Goal: Task Accomplishment & Management: Use online tool/utility

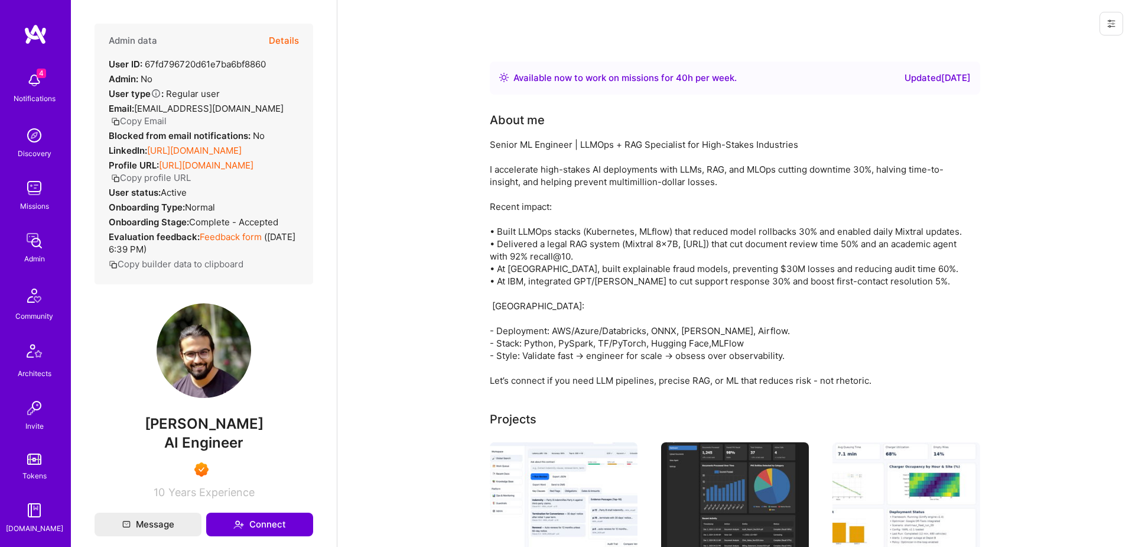
click at [290, 40] on button "Details" at bounding box center [284, 41] width 30 height 34
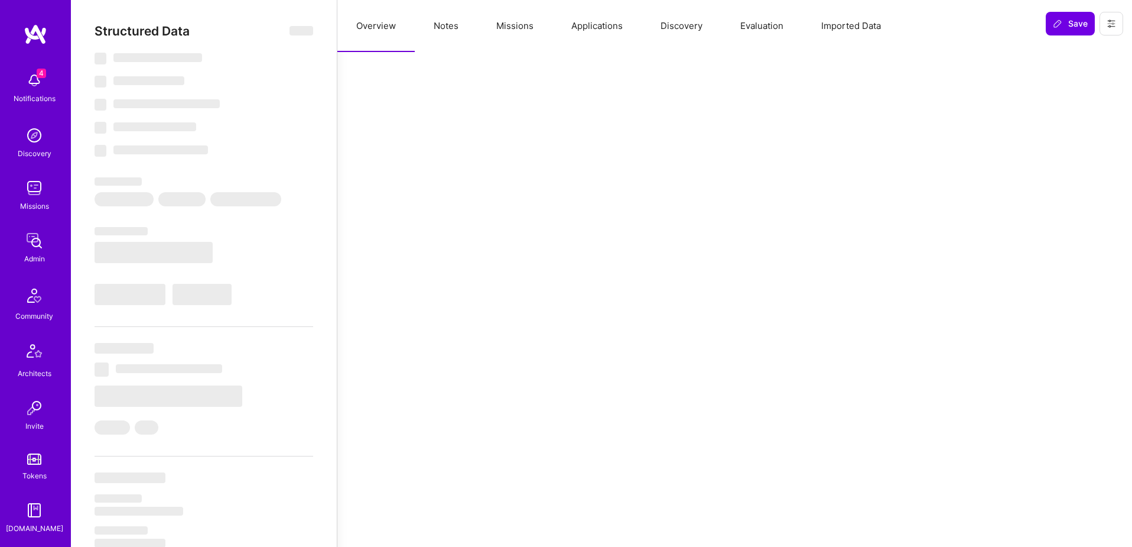
click at [609, 29] on button "Applications" at bounding box center [597, 26] width 89 height 52
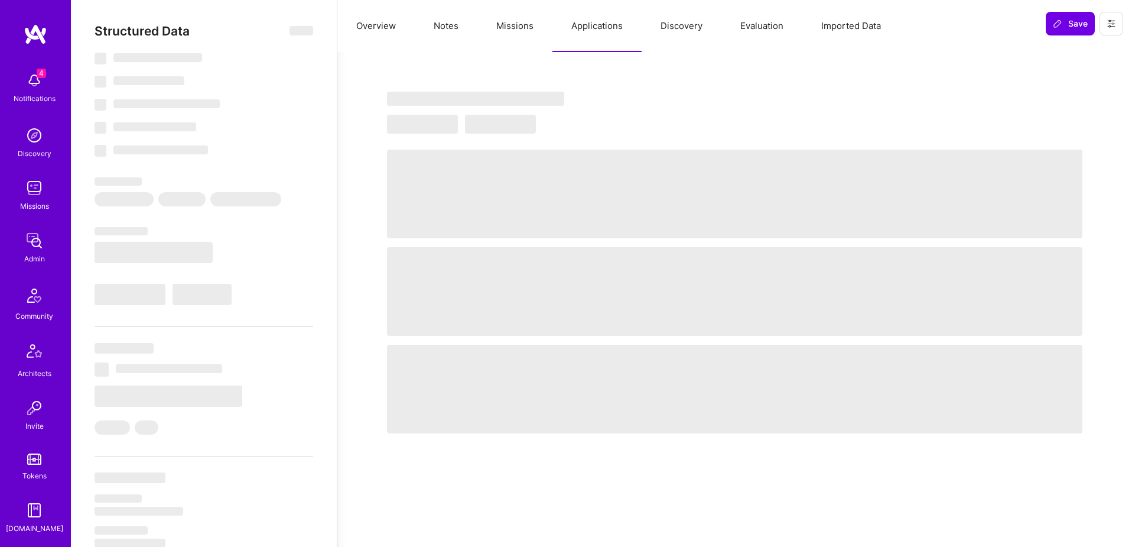
select select "Right Now"
select select "7"
select select "6"
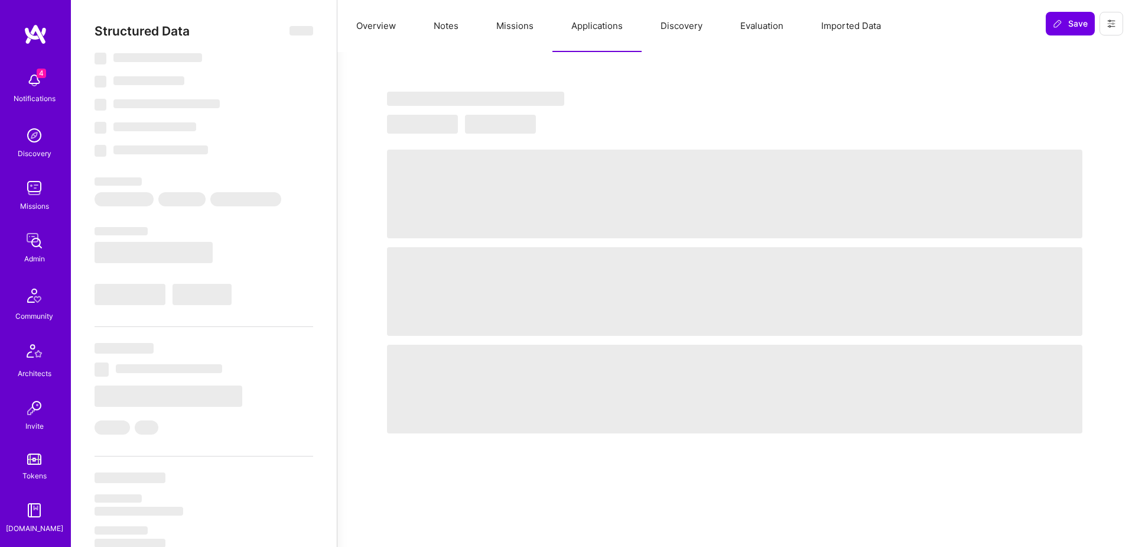
select select "IN"
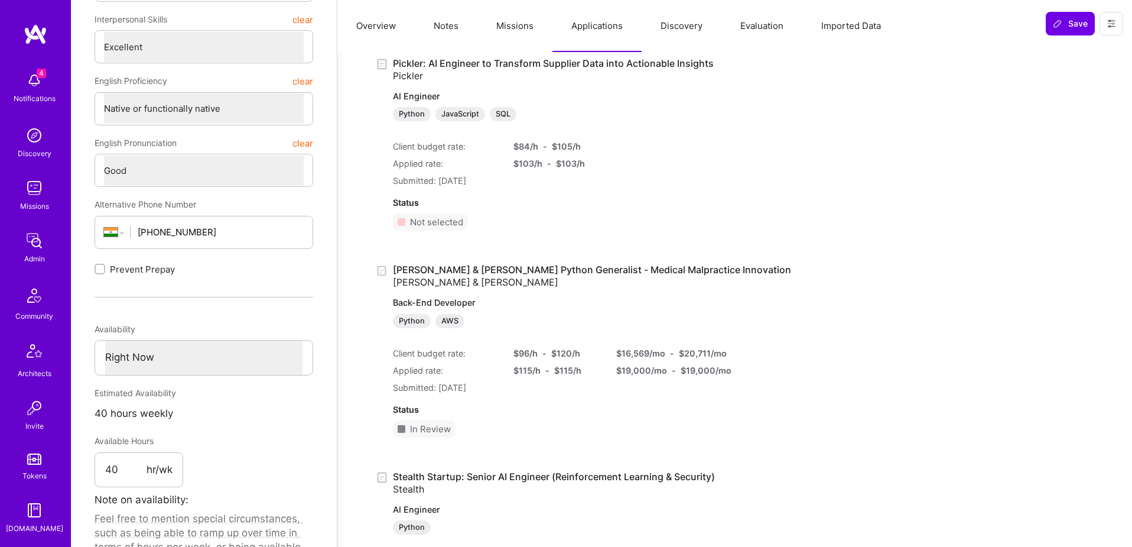
scroll to position [347, 0]
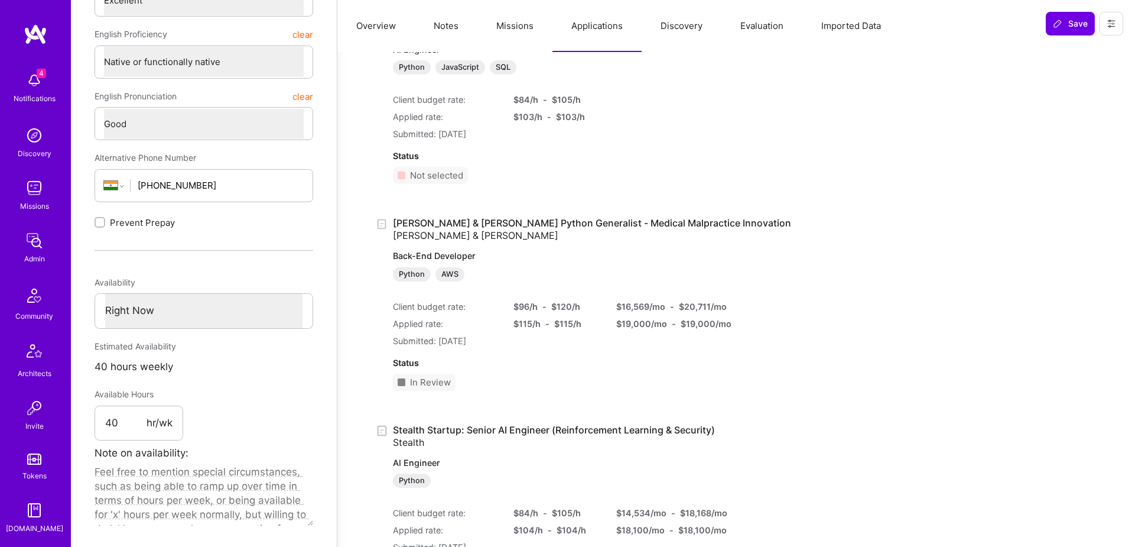
click at [536, 222] on link "[PERSON_NAME] & [PERSON_NAME] Python Generalist - Medical Malpractice Innovatio…" at bounding box center [592, 249] width 398 height 64
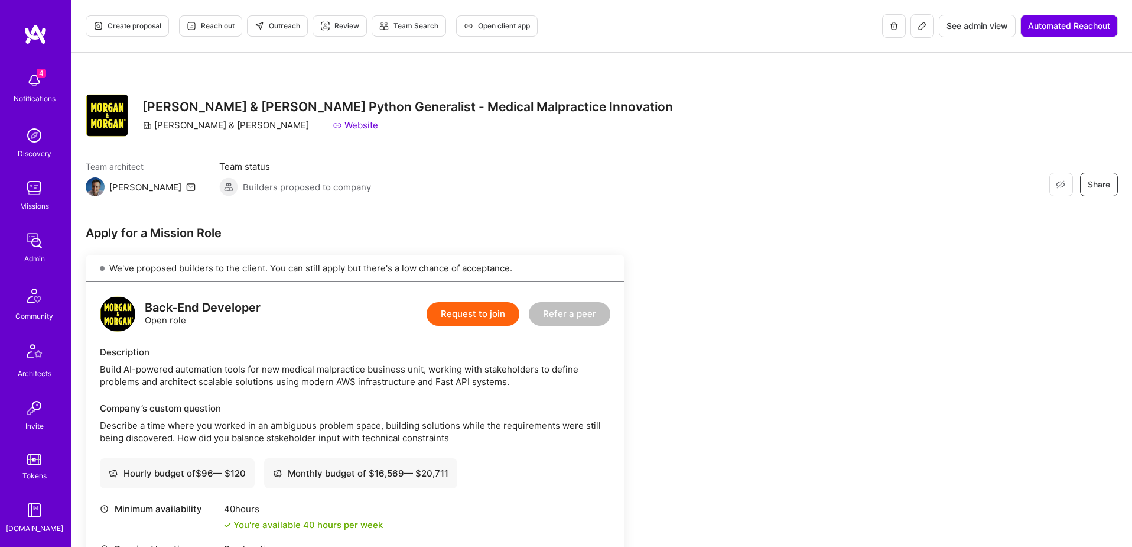
click at [121, 24] on span "Create proposal" at bounding box center [127, 26] width 68 height 11
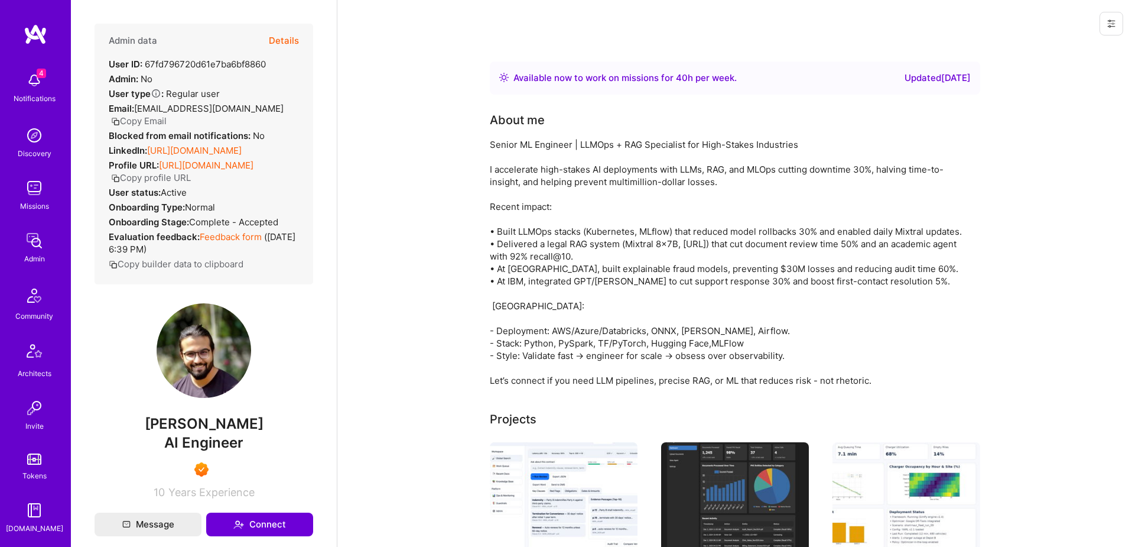
scroll to position [347, 0]
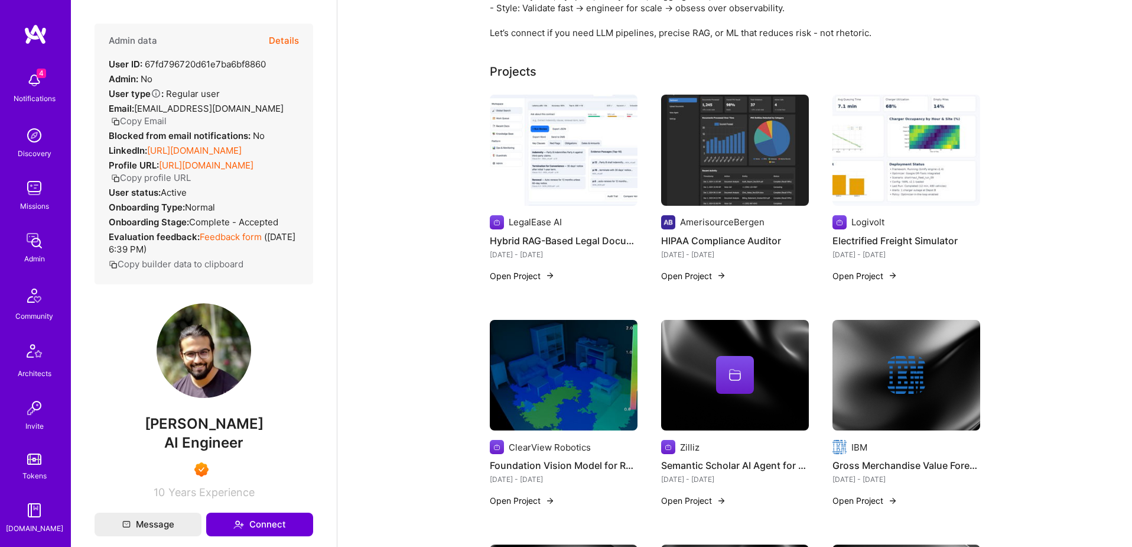
click at [280, 41] on button "Details" at bounding box center [284, 41] width 30 height 34
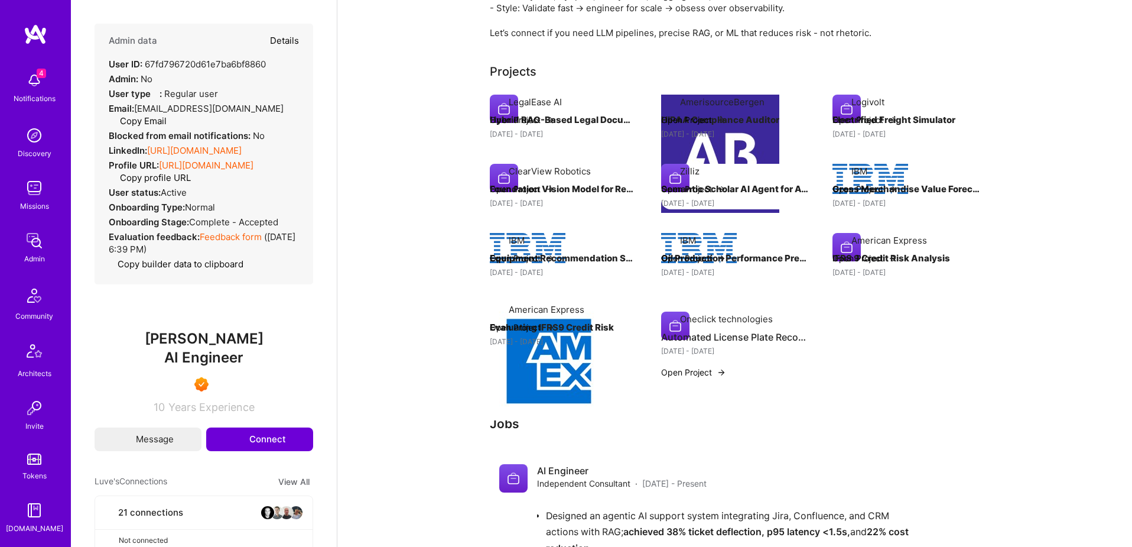
select select "7"
select select "6"
select select "IN"
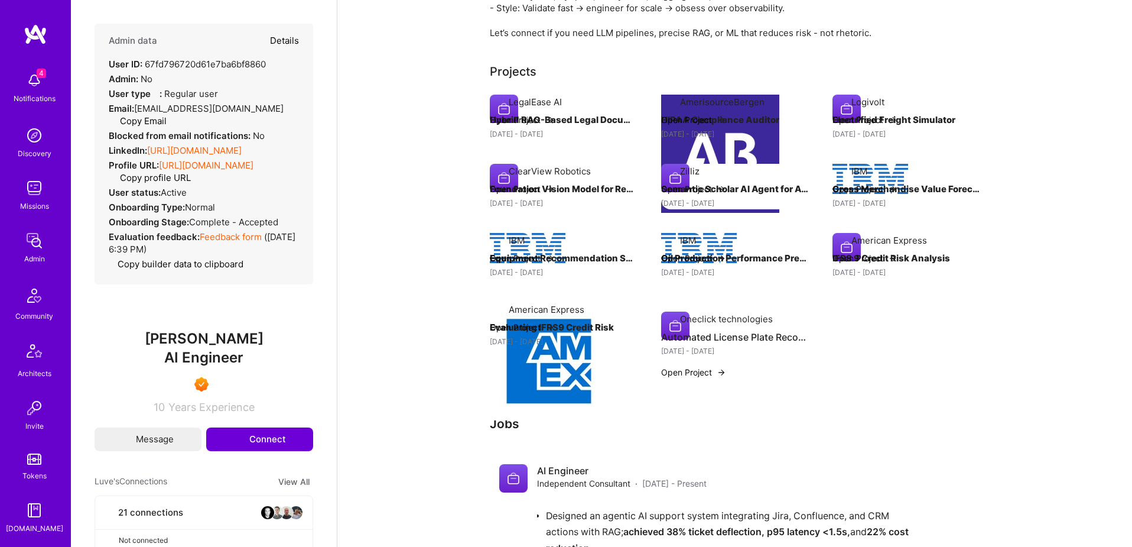
select select "Right Now"
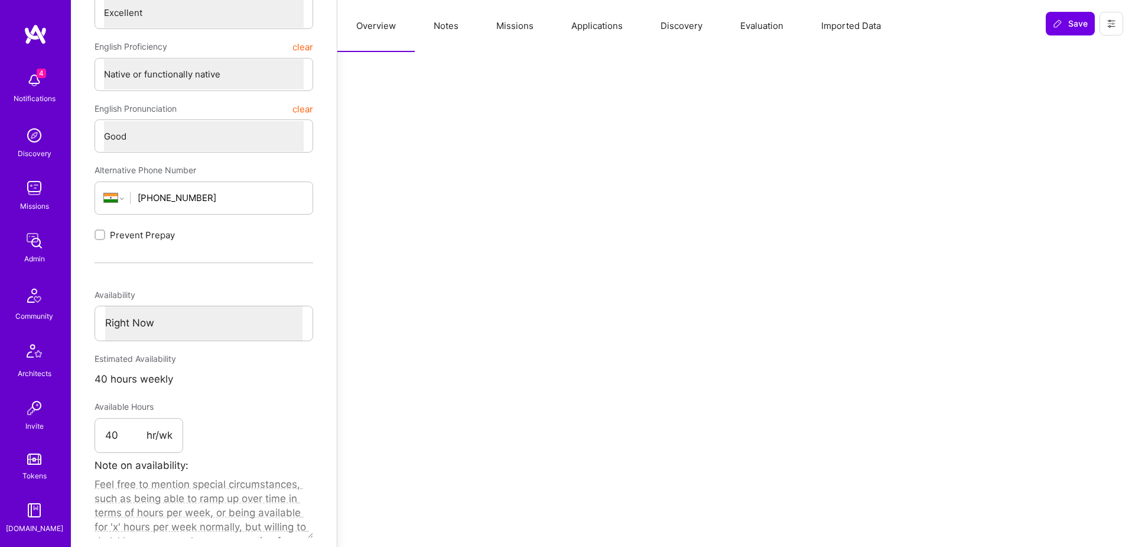
type textarea "x"
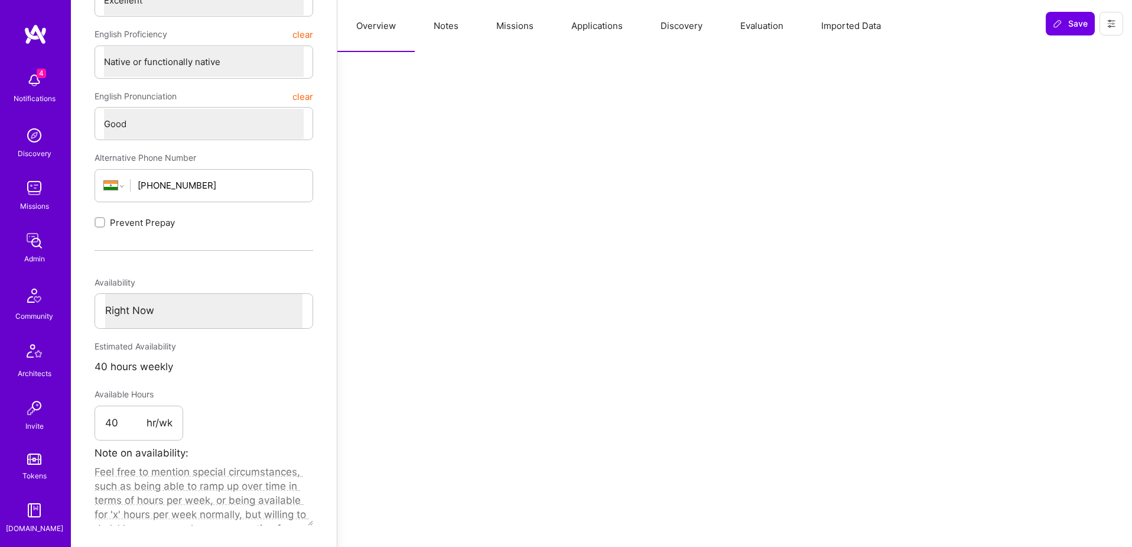
click at [620, 30] on button "Applications" at bounding box center [597, 26] width 89 height 52
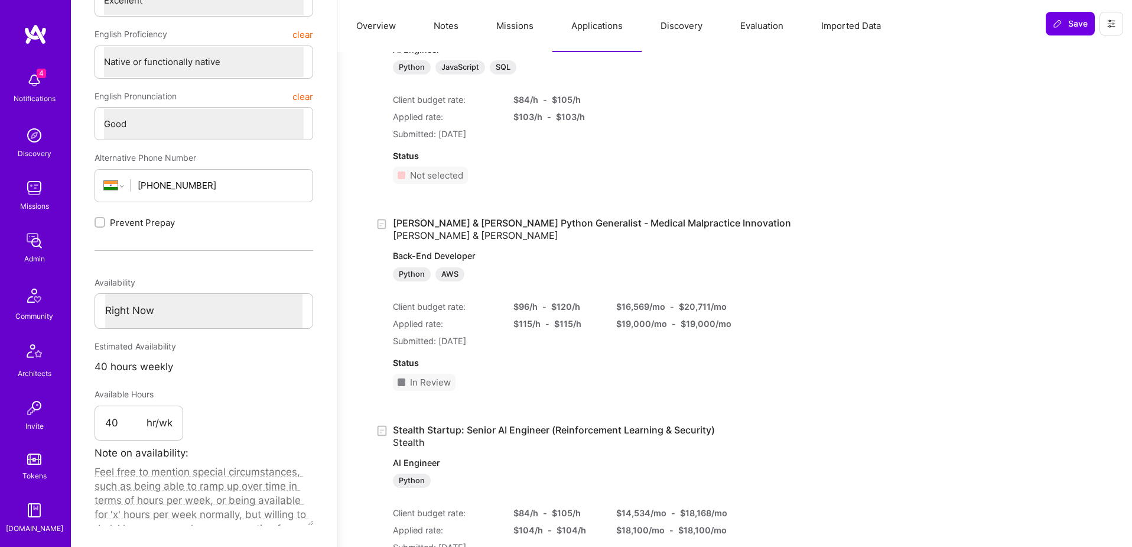
click at [454, 221] on link "[PERSON_NAME] & [PERSON_NAME] Python Generalist - Medical Malpractice Innovatio…" at bounding box center [592, 249] width 398 height 64
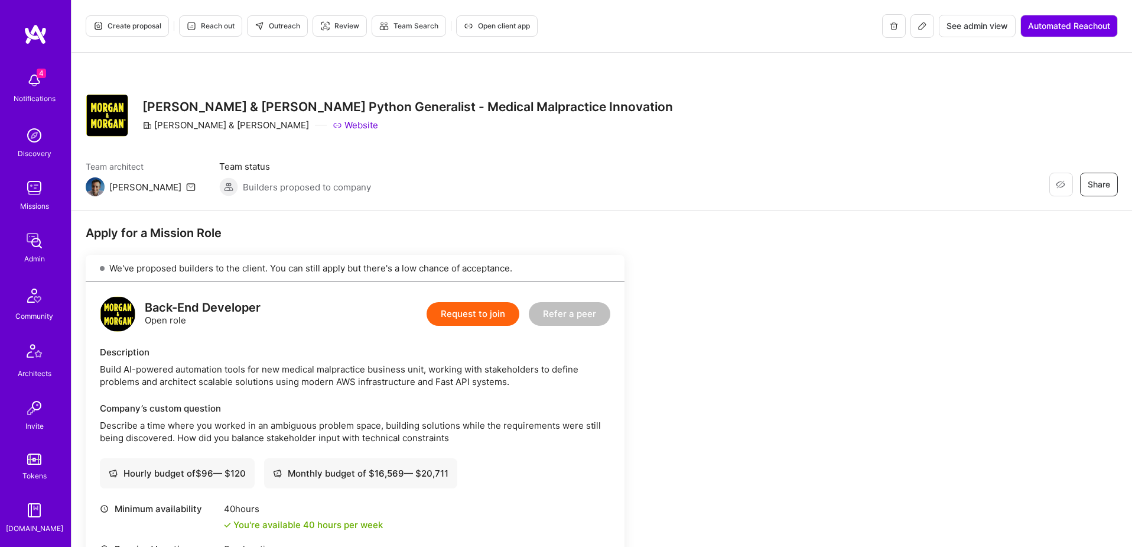
click at [122, 25] on span "Create proposal" at bounding box center [127, 26] width 68 height 11
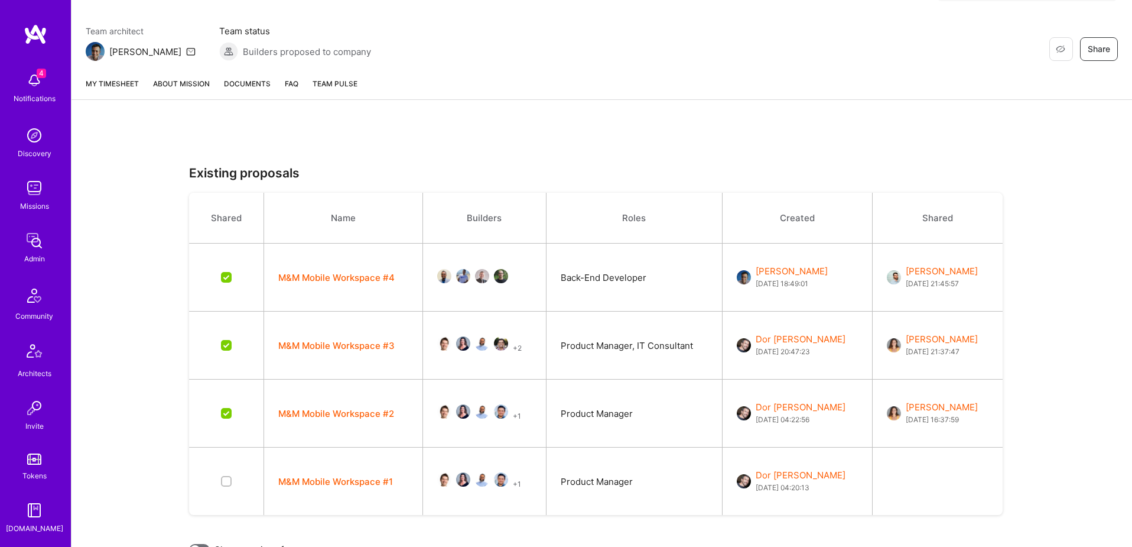
scroll to position [141, 0]
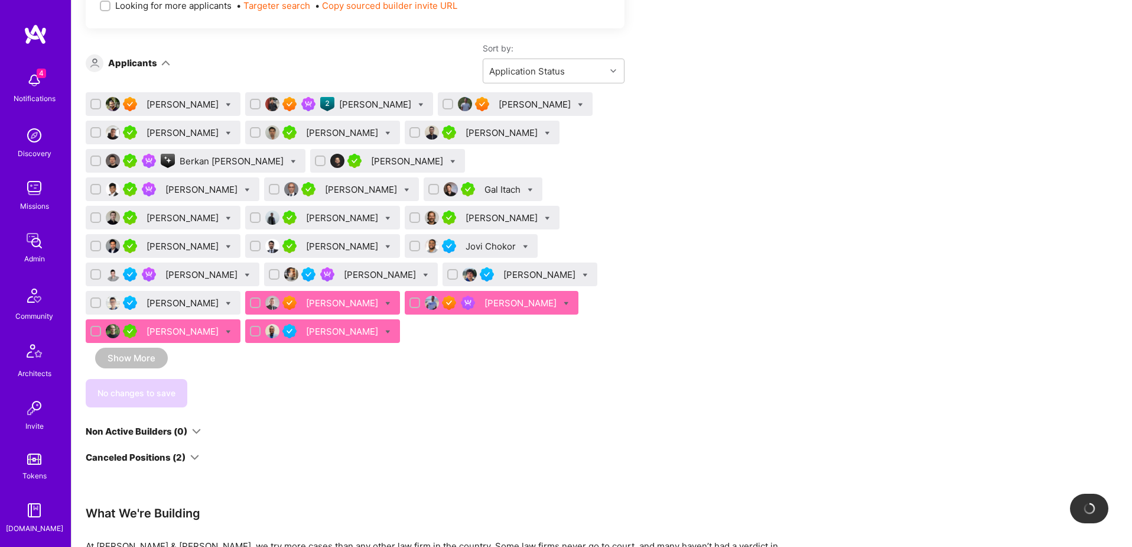
scroll to position [495, 0]
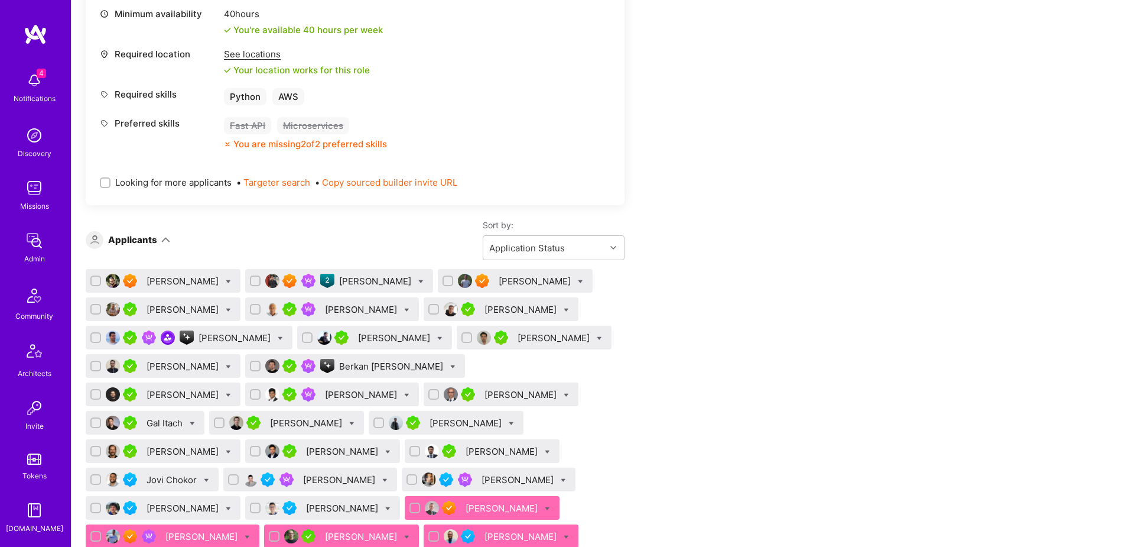
click at [226, 281] on icon at bounding box center [228, 281] width 5 height 5
checkbox input "true"
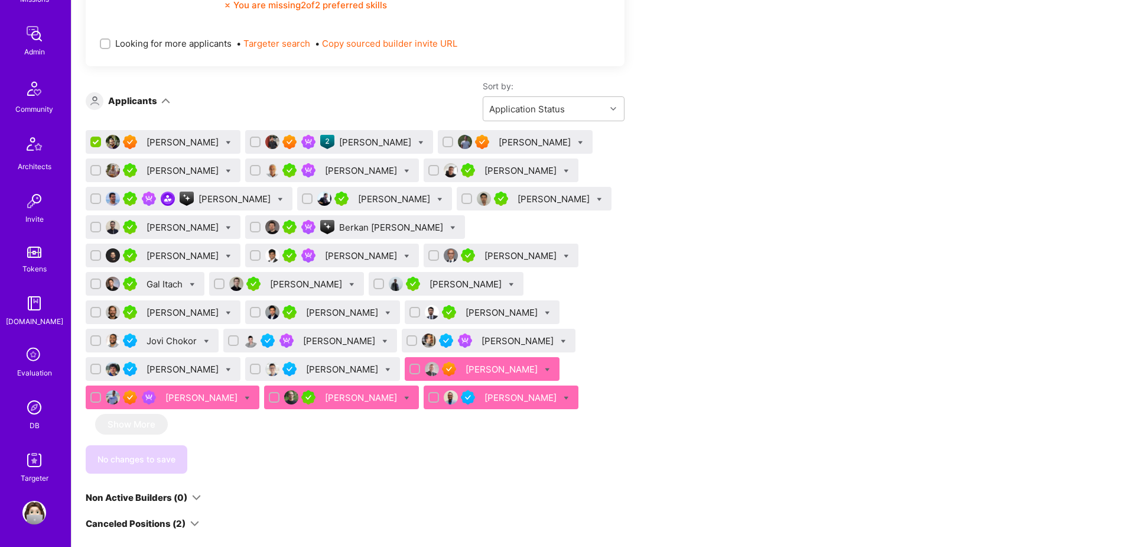
scroll to position [208, 0]
click at [33, 408] on img at bounding box center [34, 406] width 24 height 24
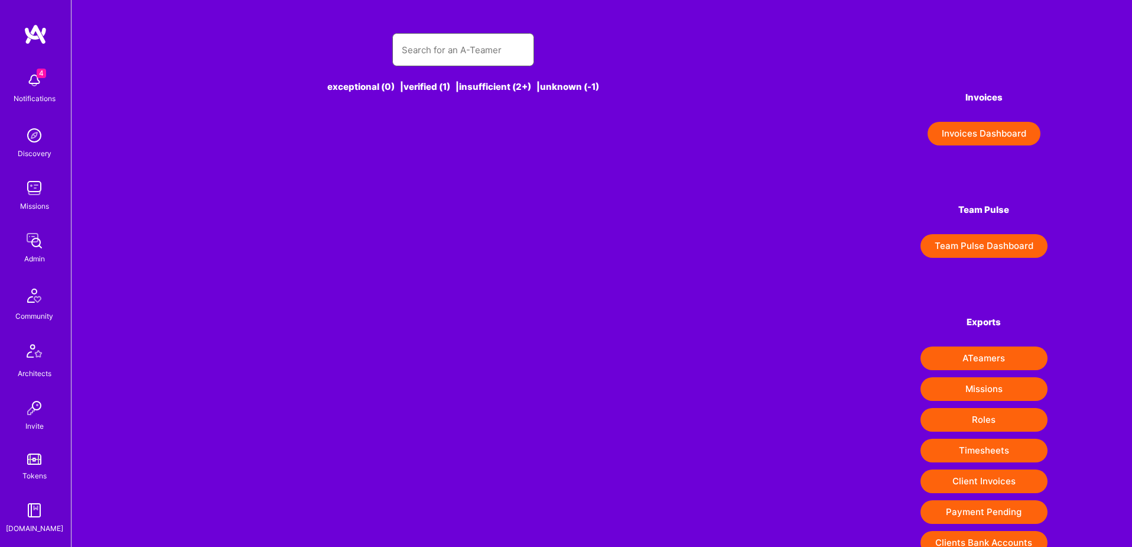
click at [481, 53] on input "text" at bounding box center [463, 50] width 123 height 30
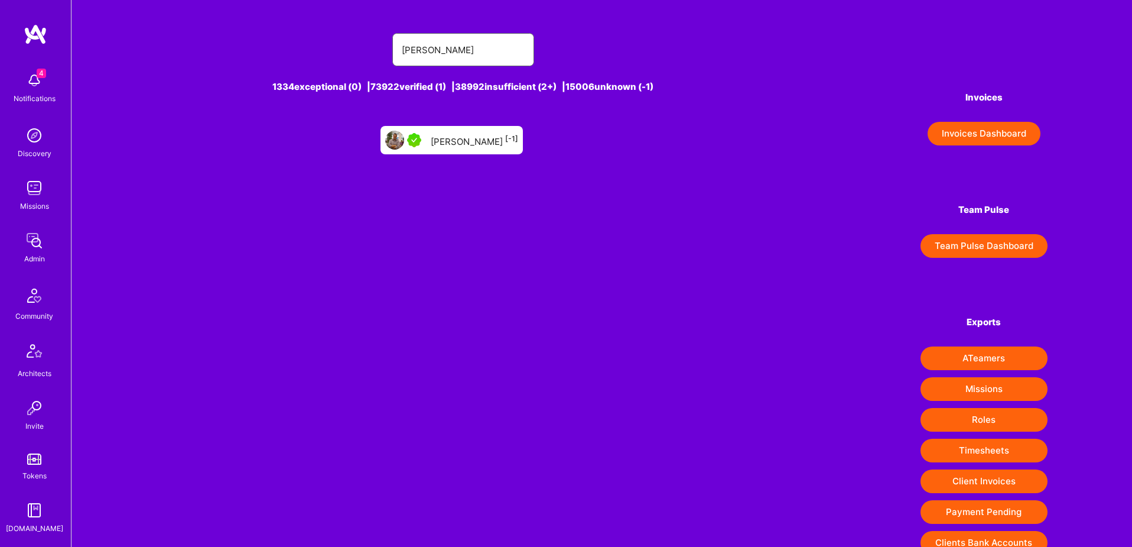
type input "[PERSON_NAME]"
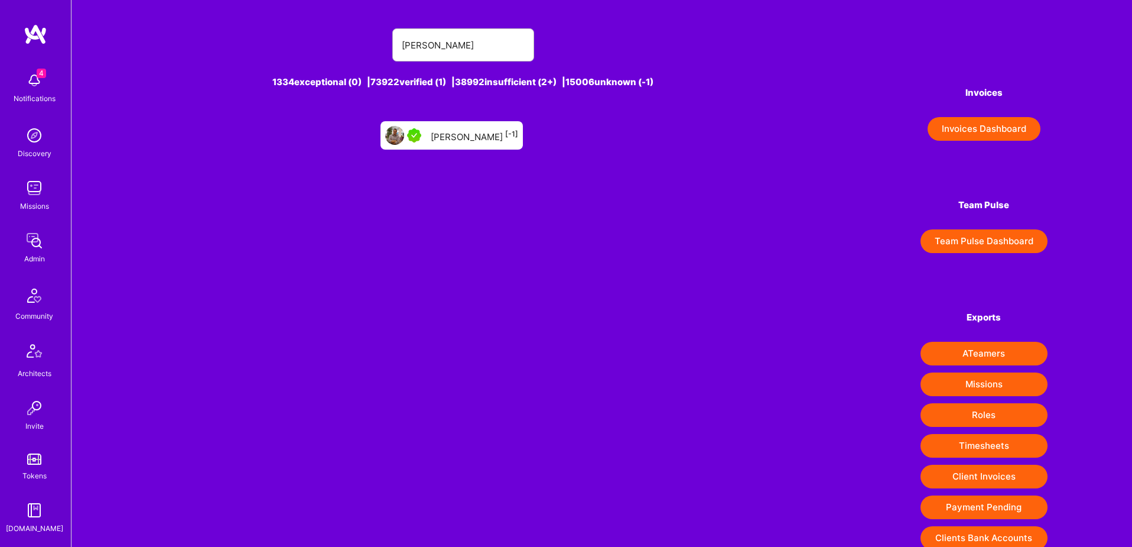
click at [477, 138] on div "[PERSON_NAME] [-1]" at bounding box center [474, 135] width 87 height 15
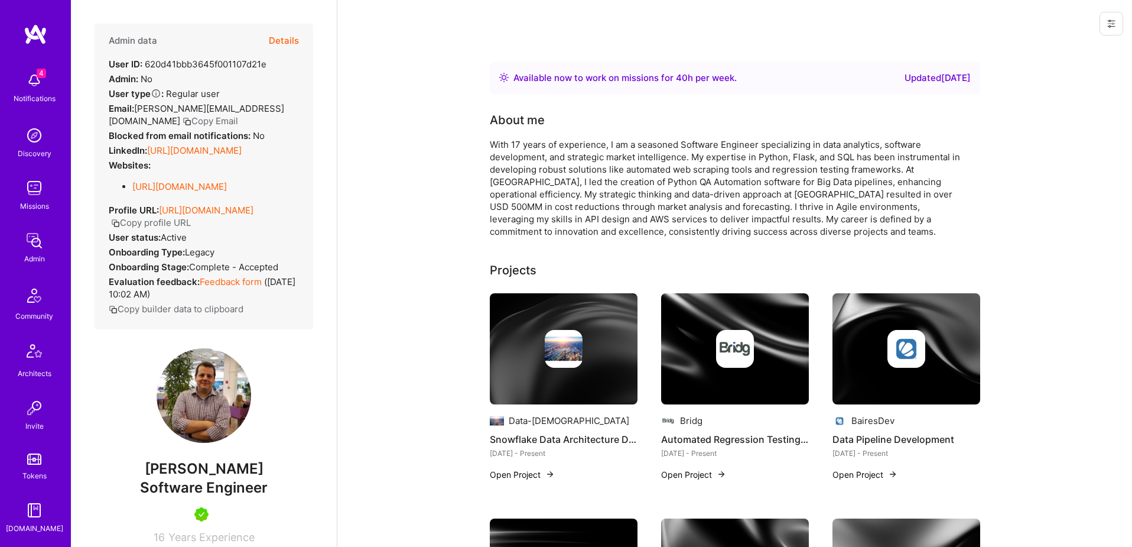
click at [1112, 25] on icon at bounding box center [1111, 23] width 9 height 9
click at [1077, 50] on button "Login as Bruno" at bounding box center [1061, 50] width 125 height 30
